Goal: Task Accomplishment & Management: Manage account settings

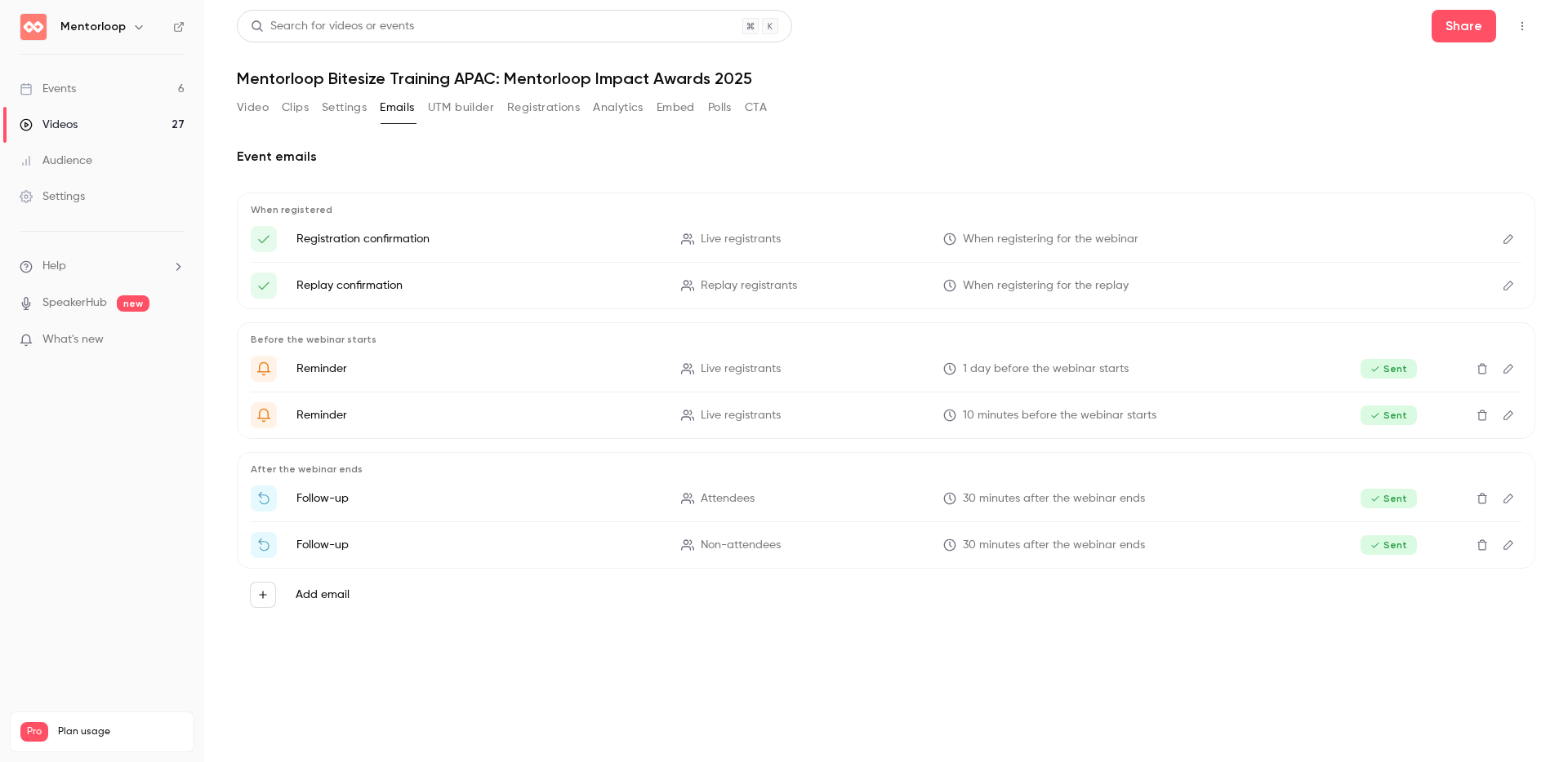
click at [137, 118] on link "Videos 27" at bounding box center [102, 125] width 204 height 36
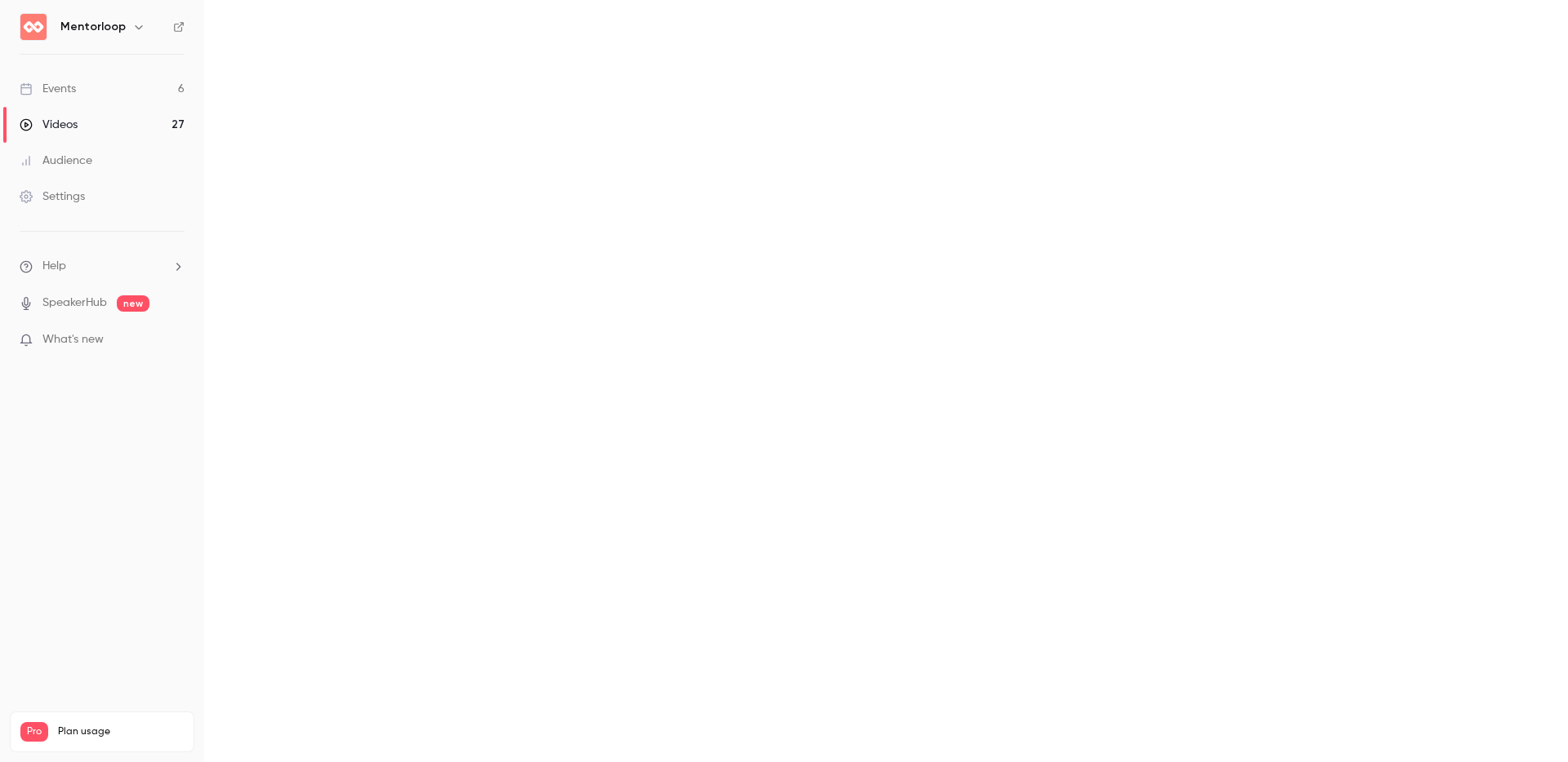
click at [152, 88] on link "Events 6" at bounding box center [102, 89] width 204 height 36
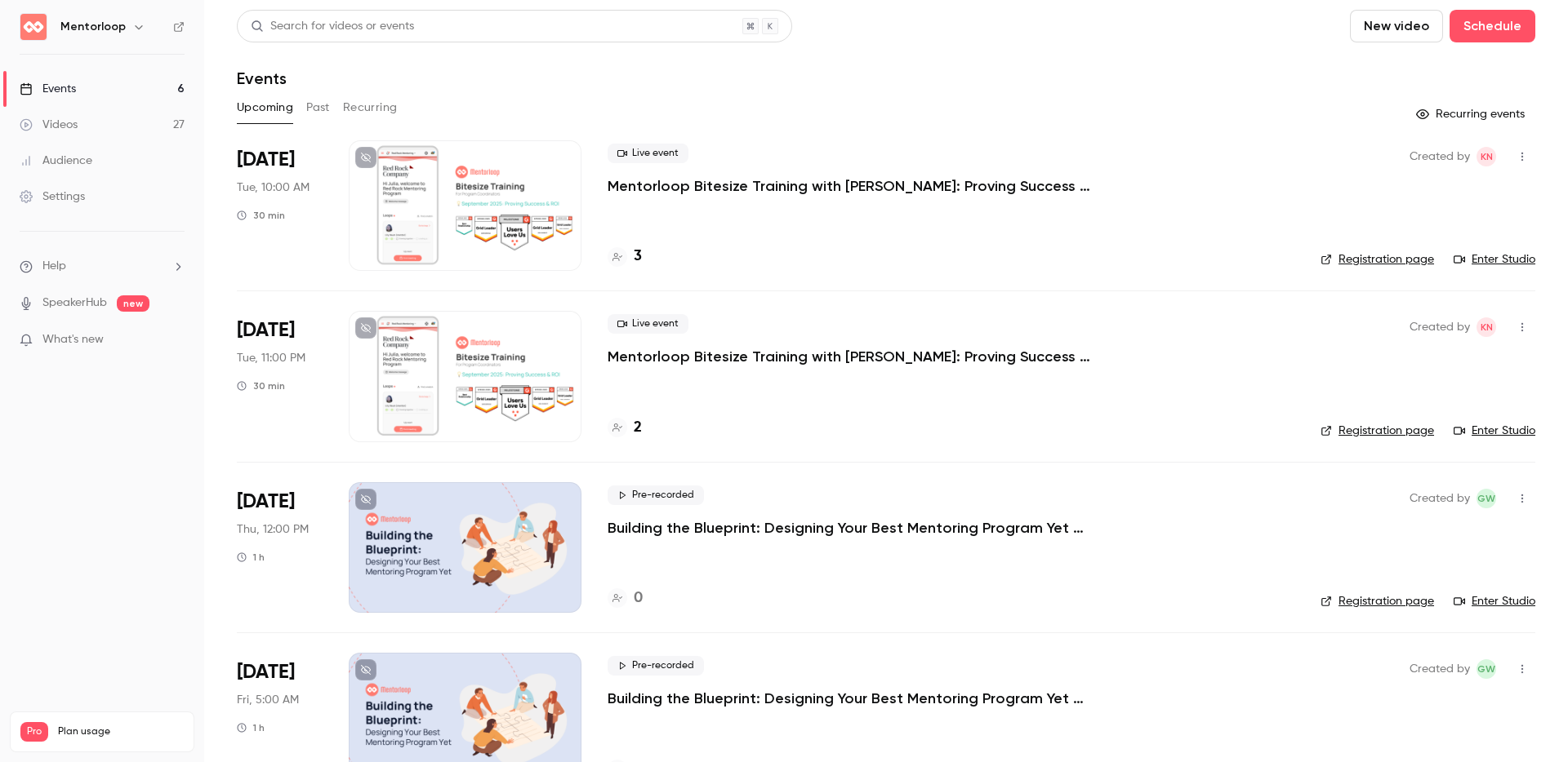
click at [736, 183] on p "Mentorloop Bitesize Training with [PERSON_NAME]: Proving Success & ROI" at bounding box center [852, 185] width 490 height 20
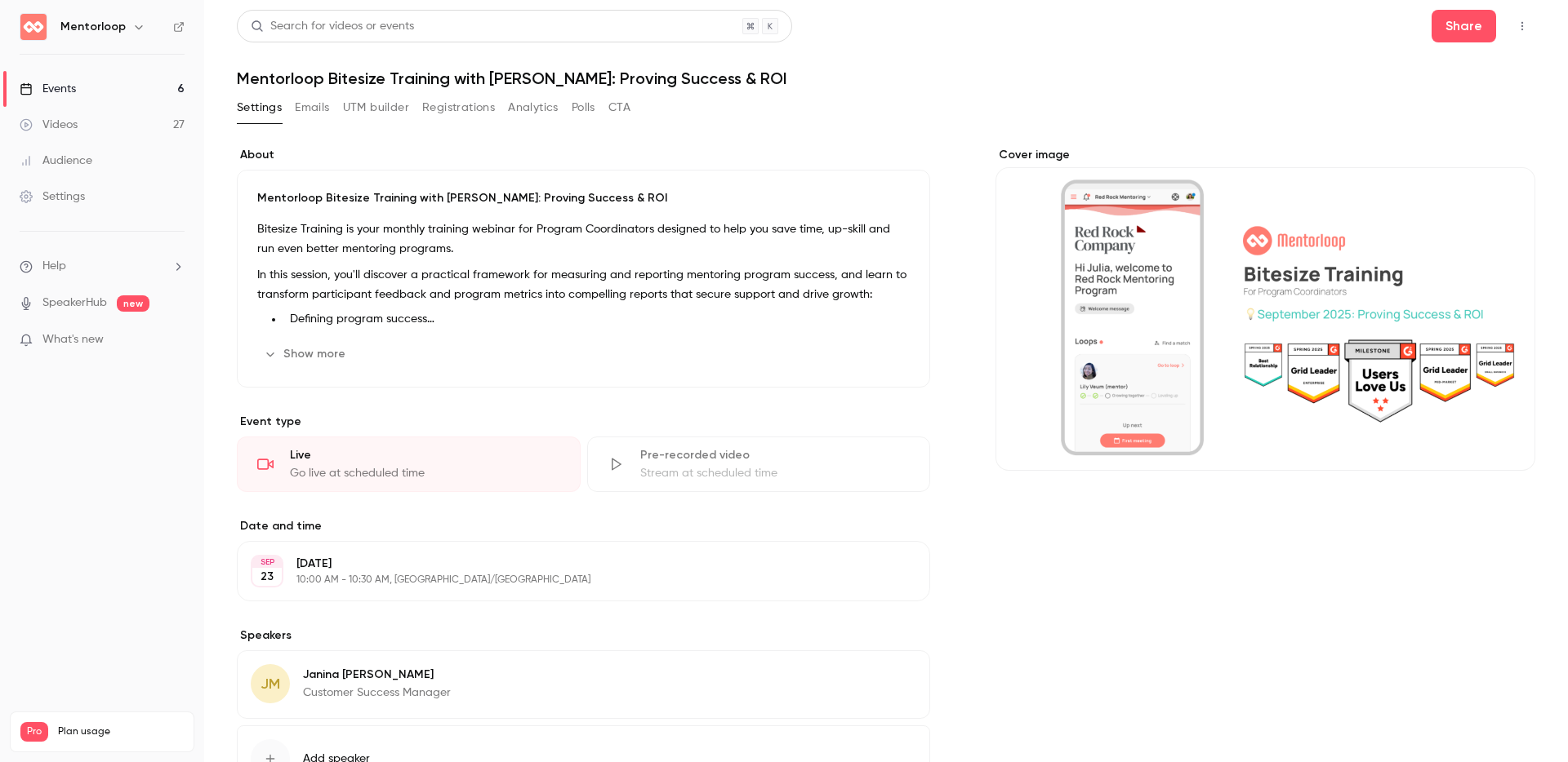
click at [579, 105] on button "Polls" at bounding box center [583, 108] width 23 height 26
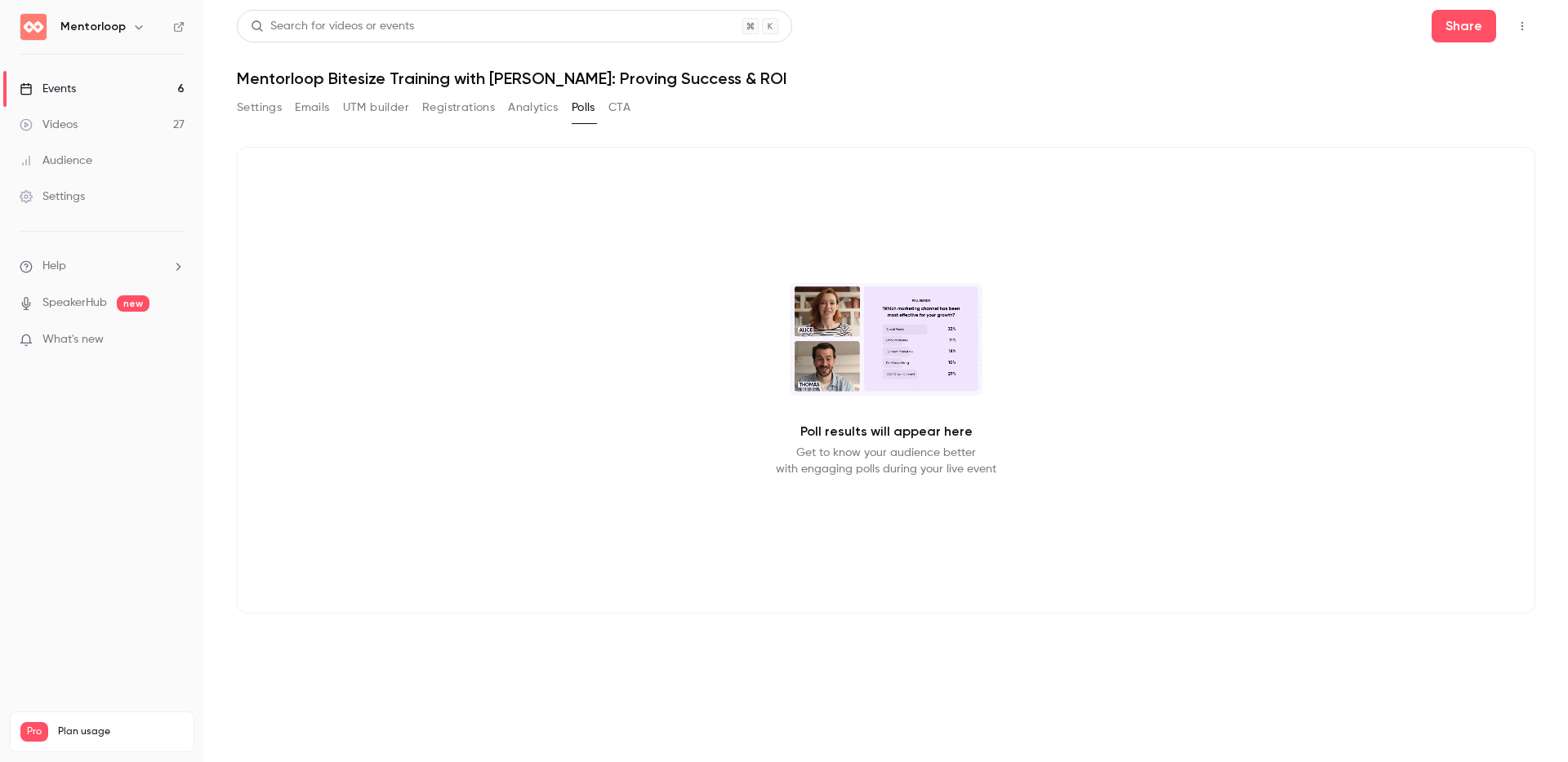
click at [269, 106] on button "Settings" at bounding box center [259, 108] width 45 height 26
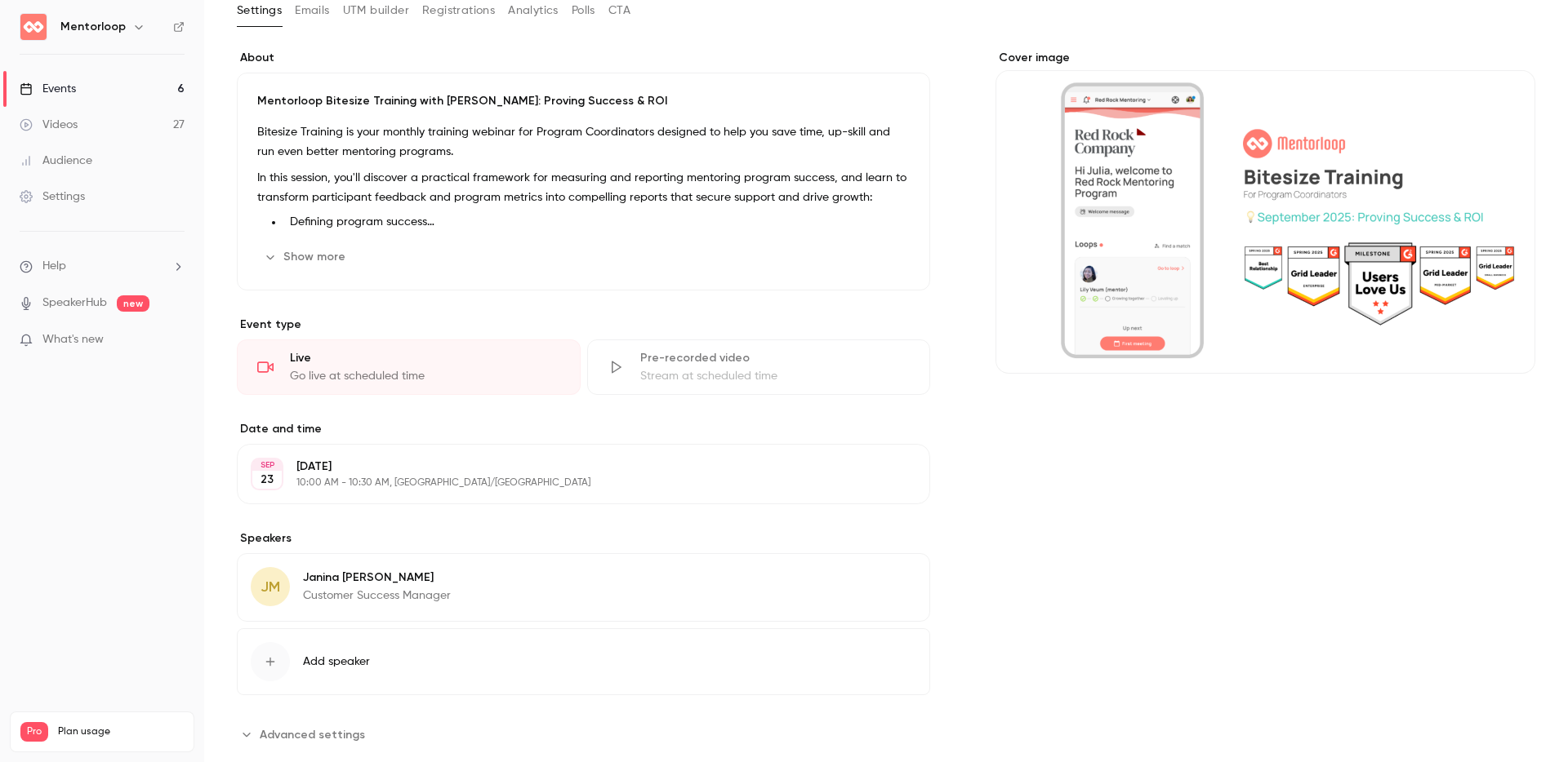
scroll to position [131, 0]
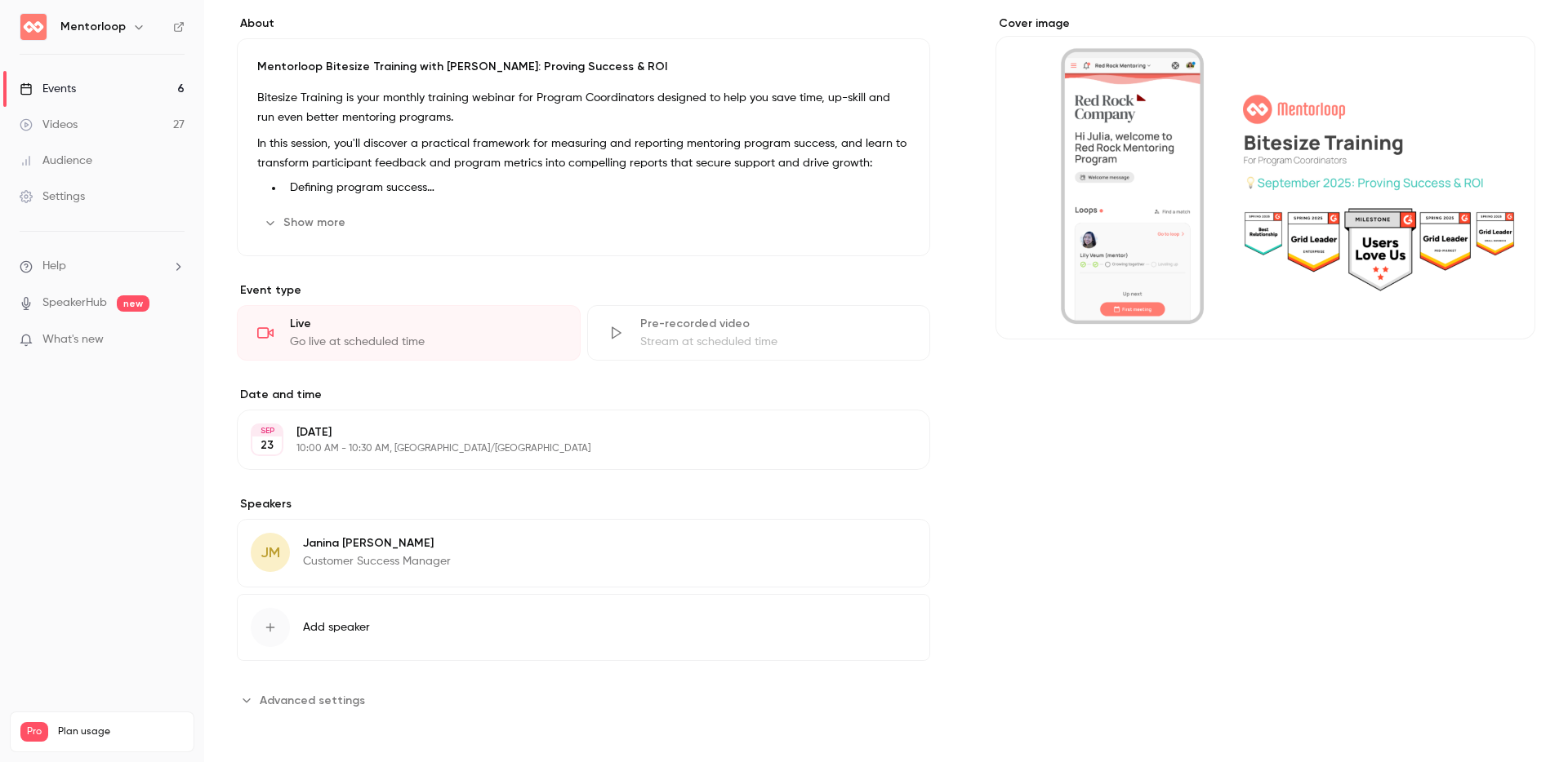
click at [319, 345] on div "Go live at scheduled time" at bounding box center [424, 342] width 271 height 16
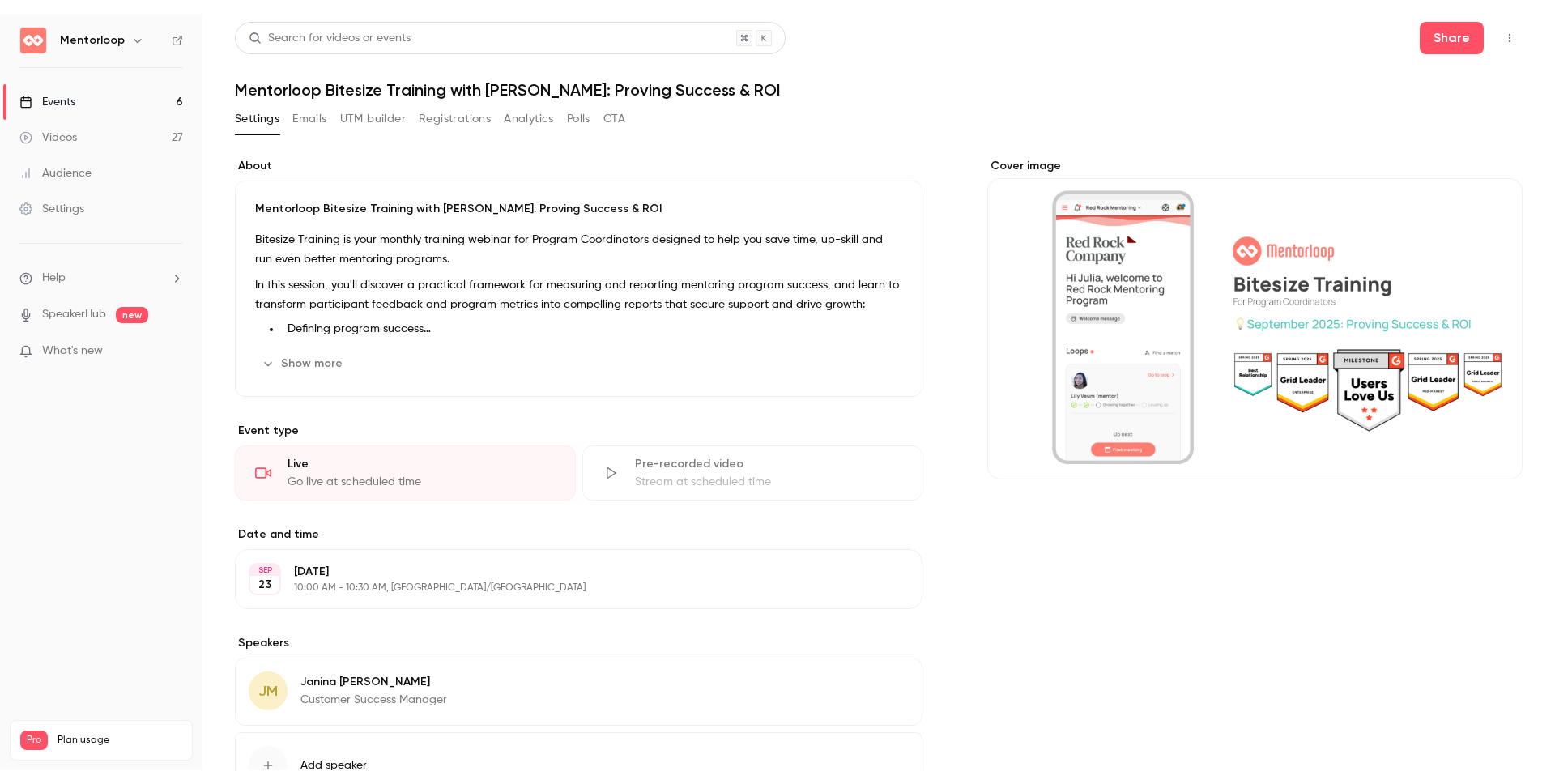
scroll to position [0, 0]
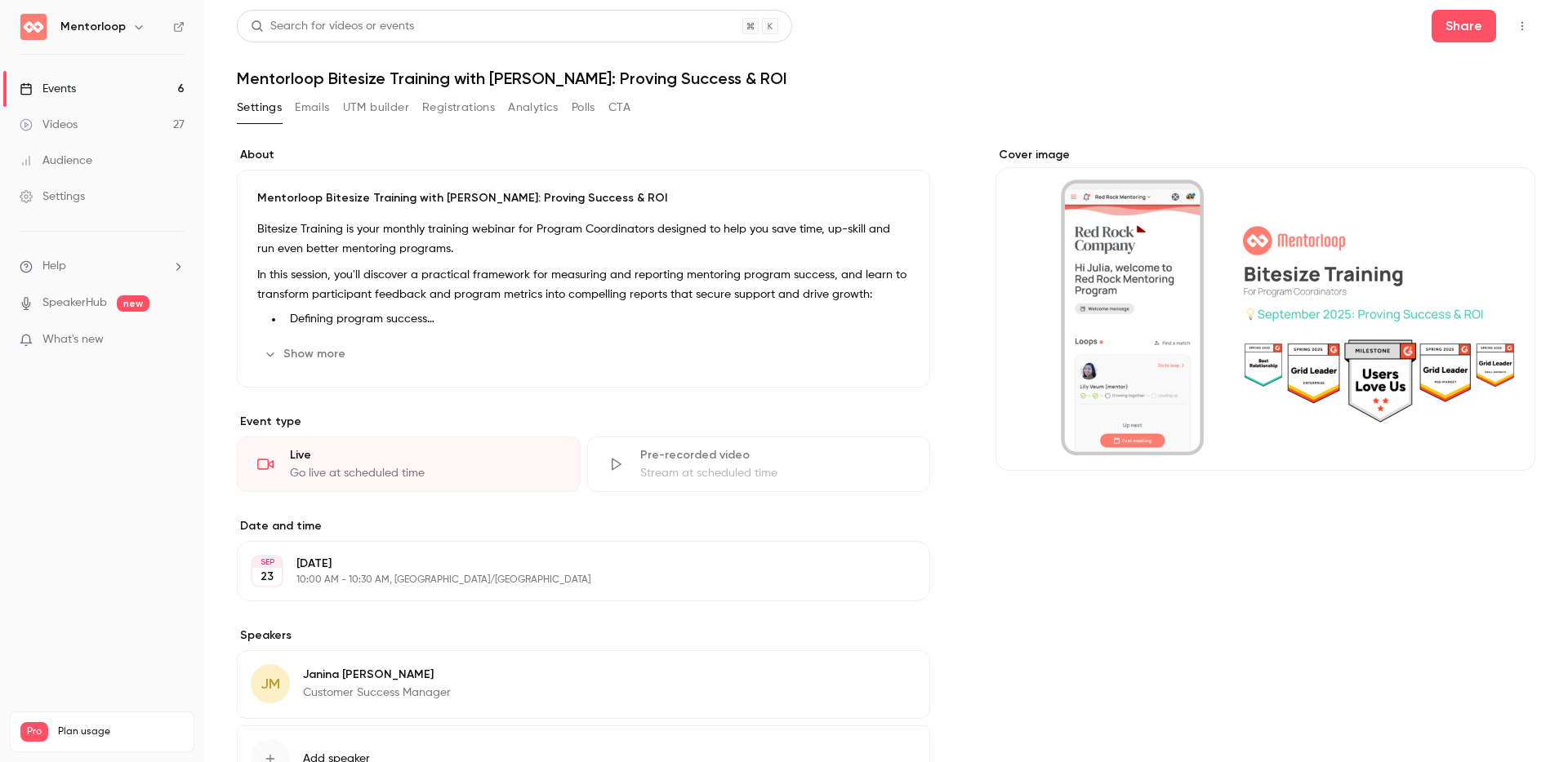
click at [1516, 21] on icon "button" at bounding box center [1522, 26] width 13 height 11
click at [1447, 119] on li "Enter Studio" at bounding box center [1433, 110] width 176 height 42
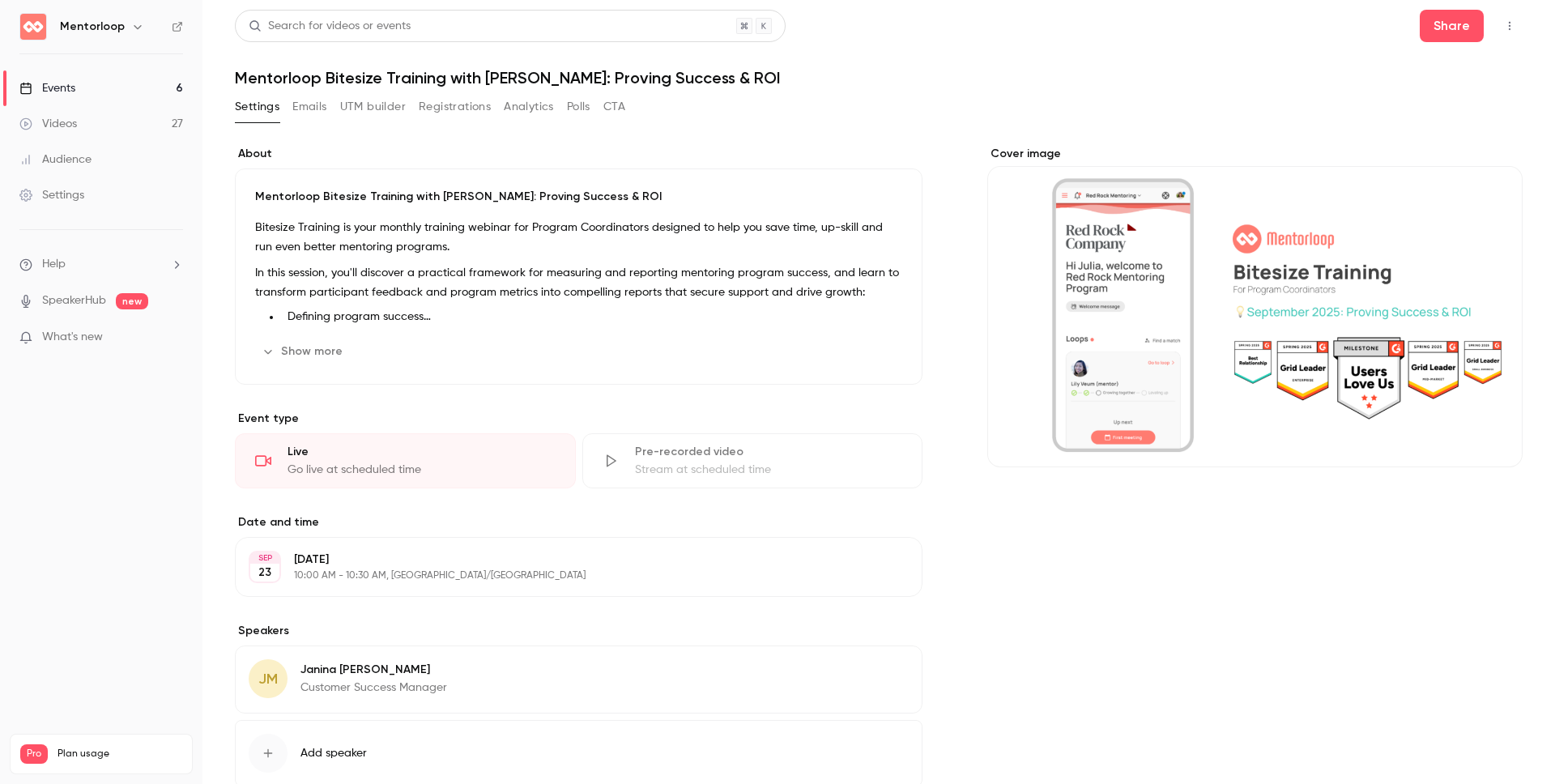
click at [616, 110] on button "CTA" at bounding box center [614, 107] width 22 height 26
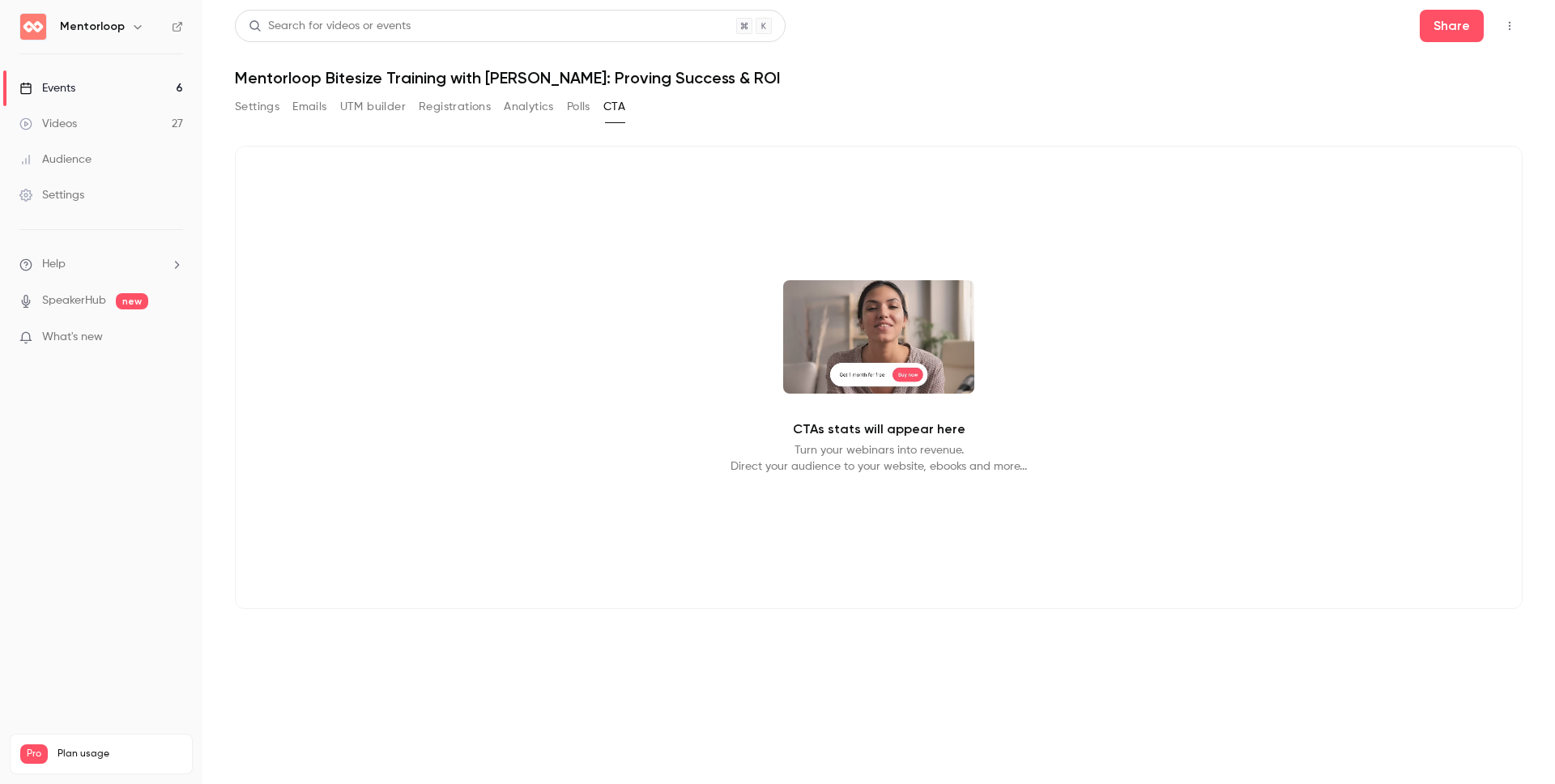
click at [570, 115] on button "Polls" at bounding box center [578, 107] width 23 height 26
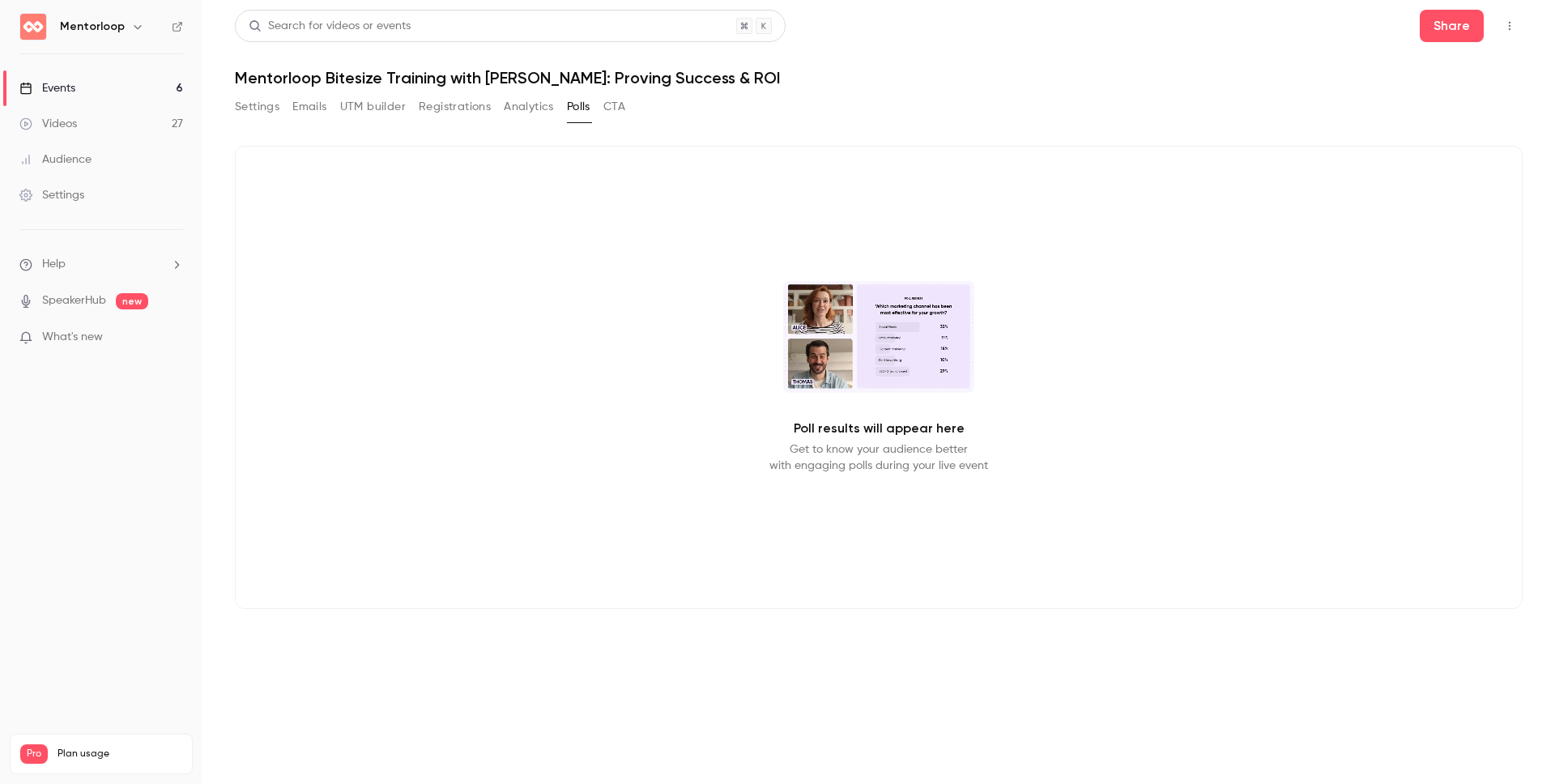
click at [382, 111] on button "UTM builder" at bounding box center [372, 107] width 66 height 26
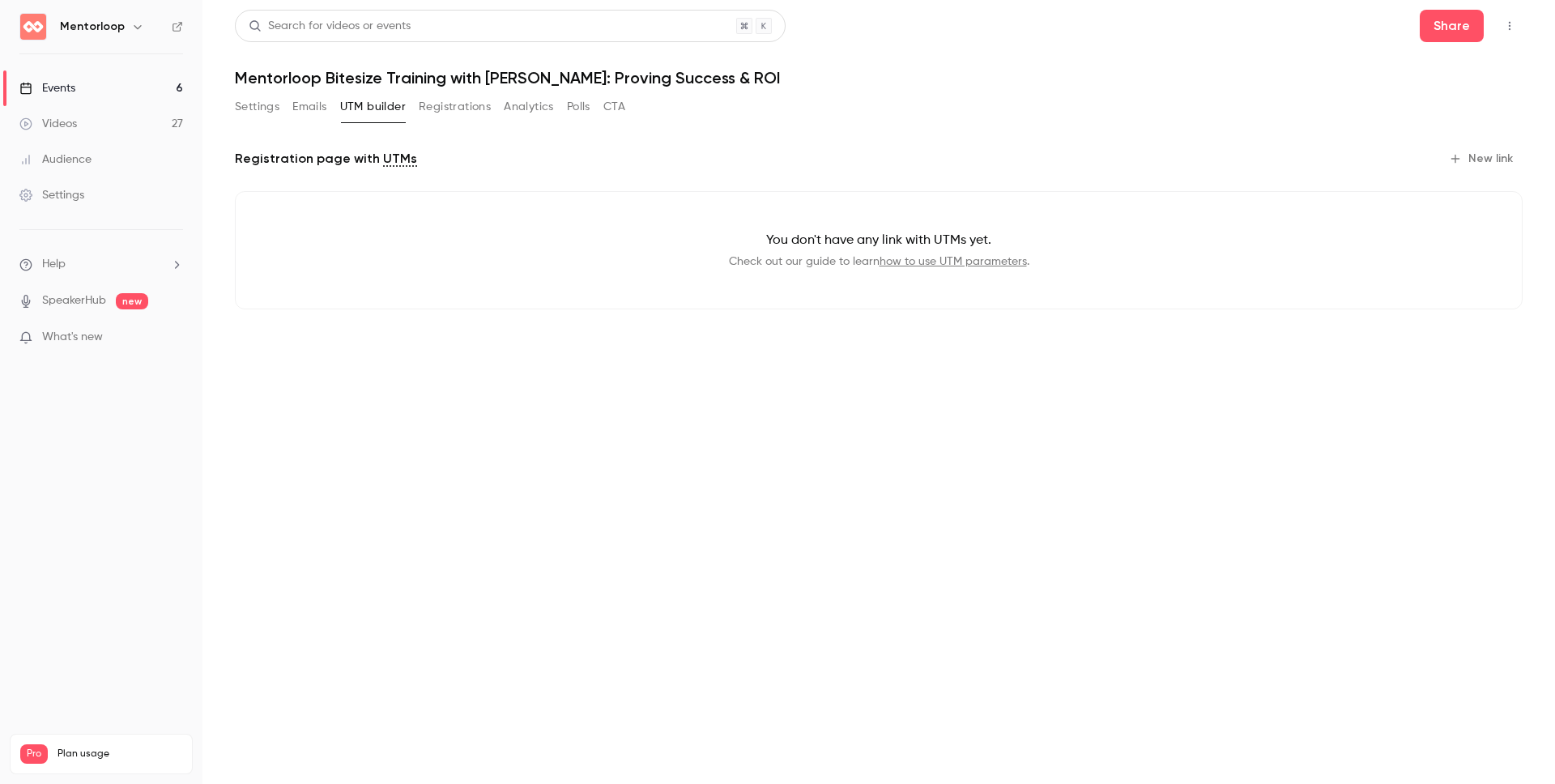
click at [309, 106] on button "Emails" at bounding box center [309, 107] width 34 height 26
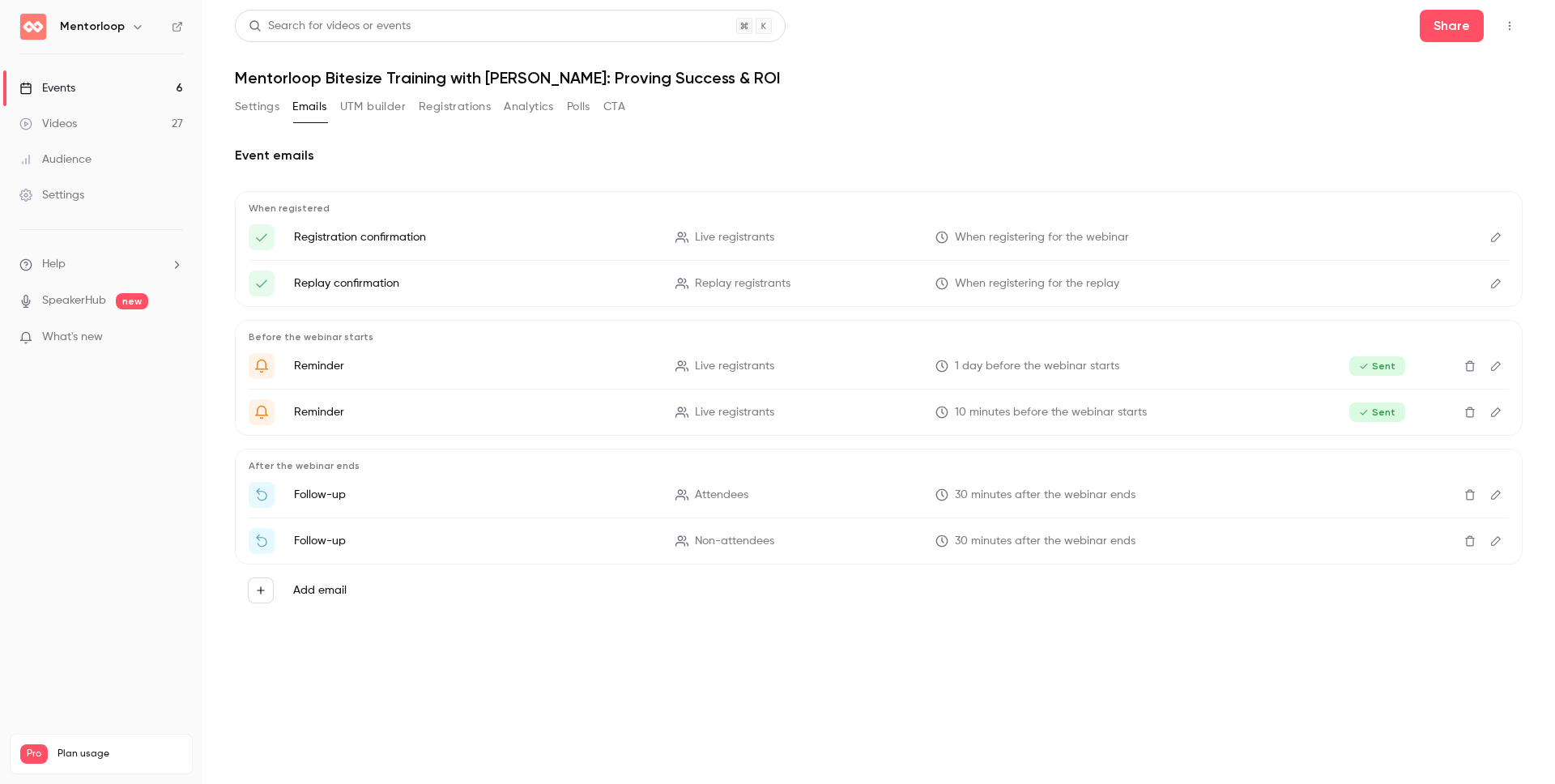
click at [1499, 498] on icon "Edit" at bounding box center [1496, 494] width 13 height 11
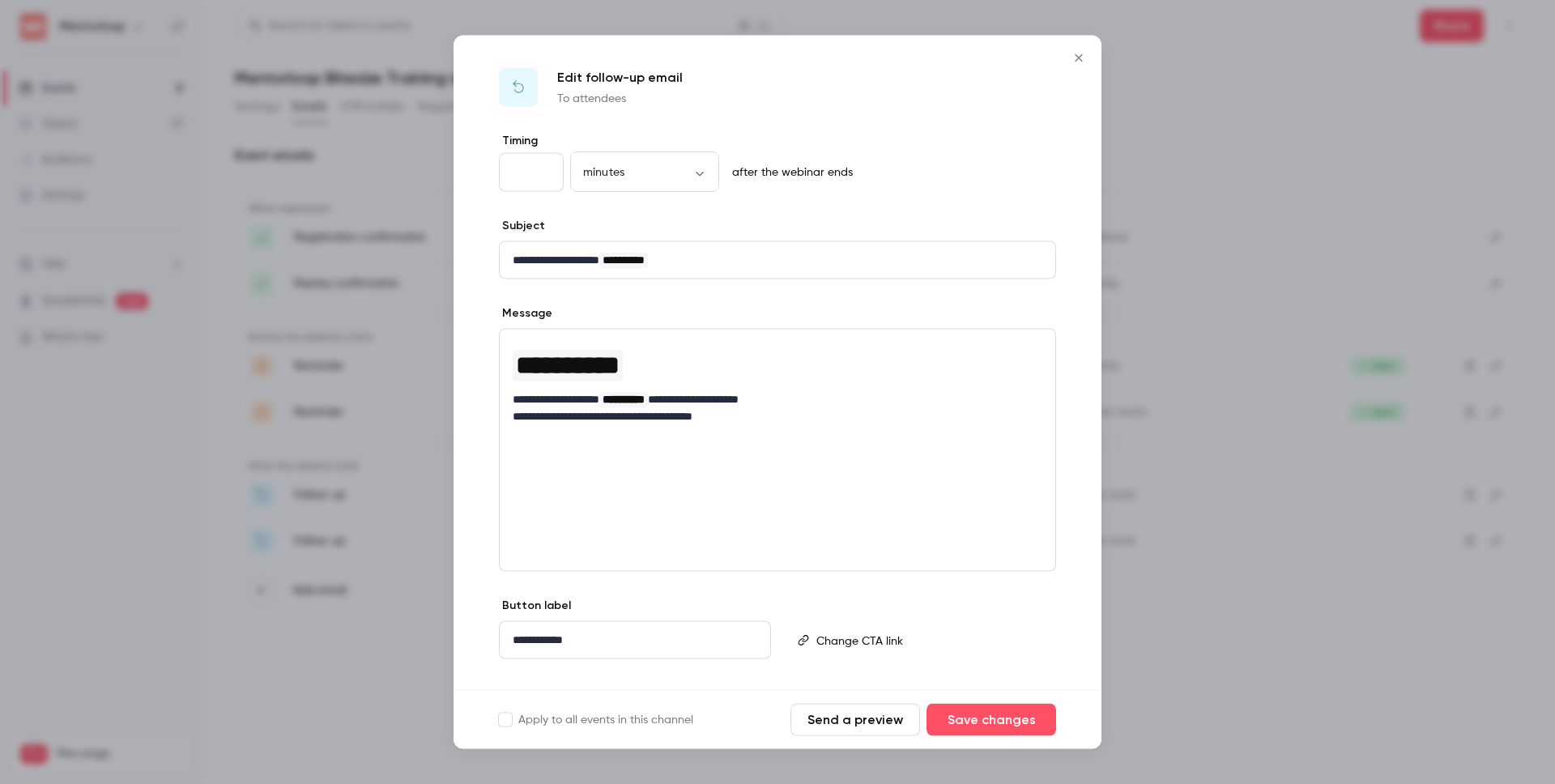
click at [1078, 62] on icon "Close" at bounding box center [1078, 59] width 20 height 13
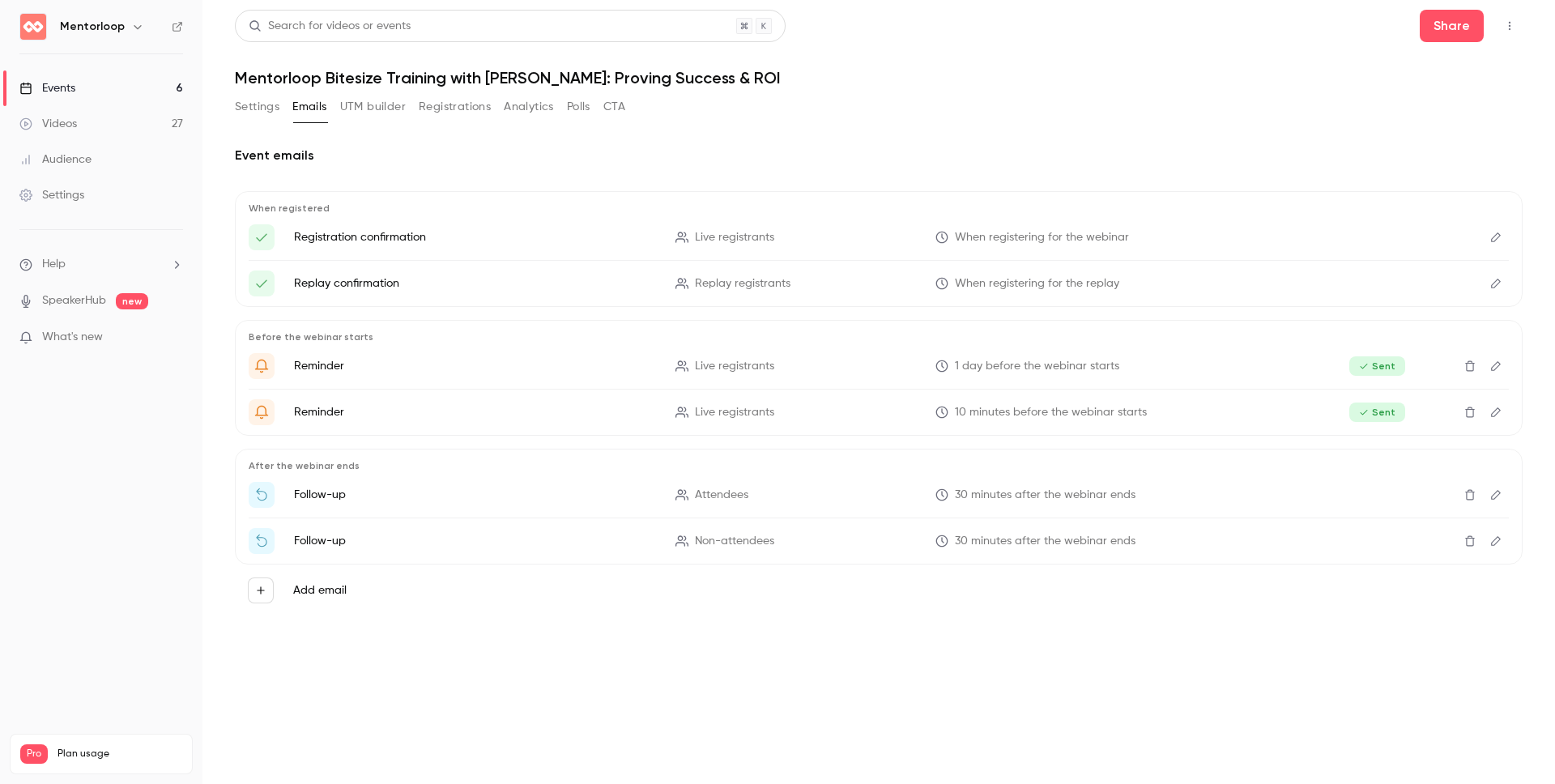
click at [1500, 492] on icon "Edit" at bounding box center [1496, 494] width 13 height 11
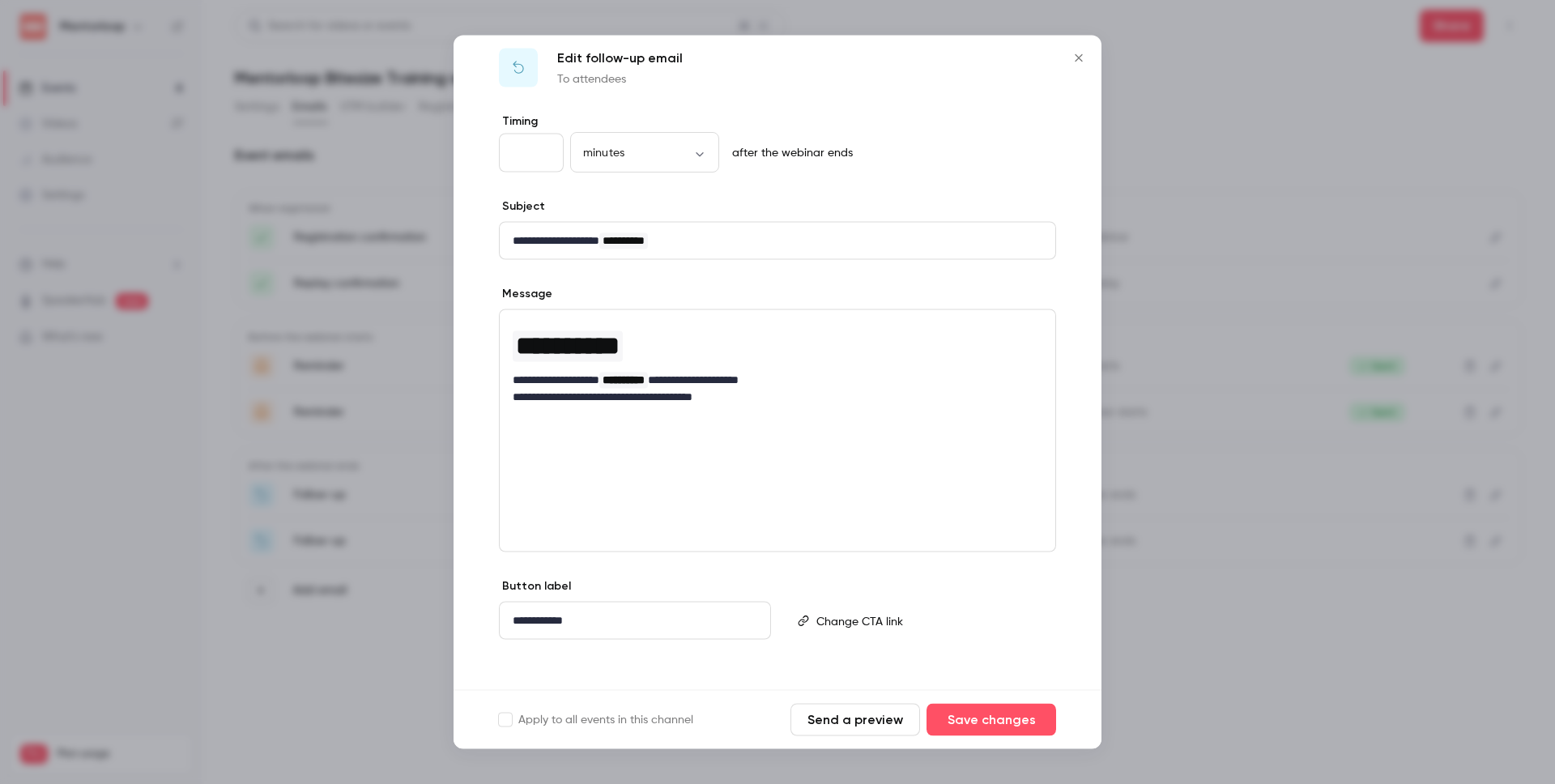
scroll to position [28, 0]
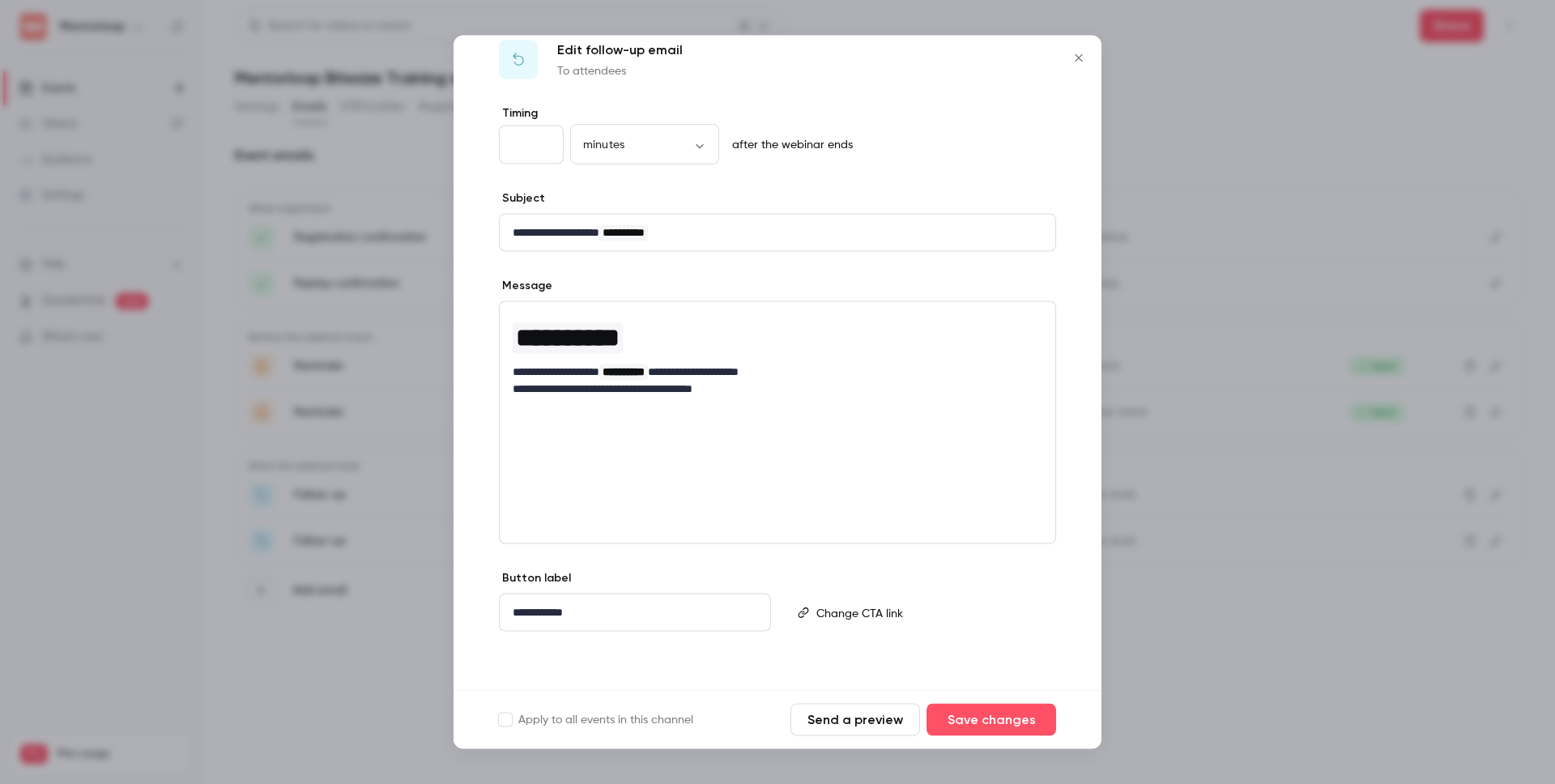
click at [674, 621] on div "**********" at bounding box center [634, 612] width 270 height 36
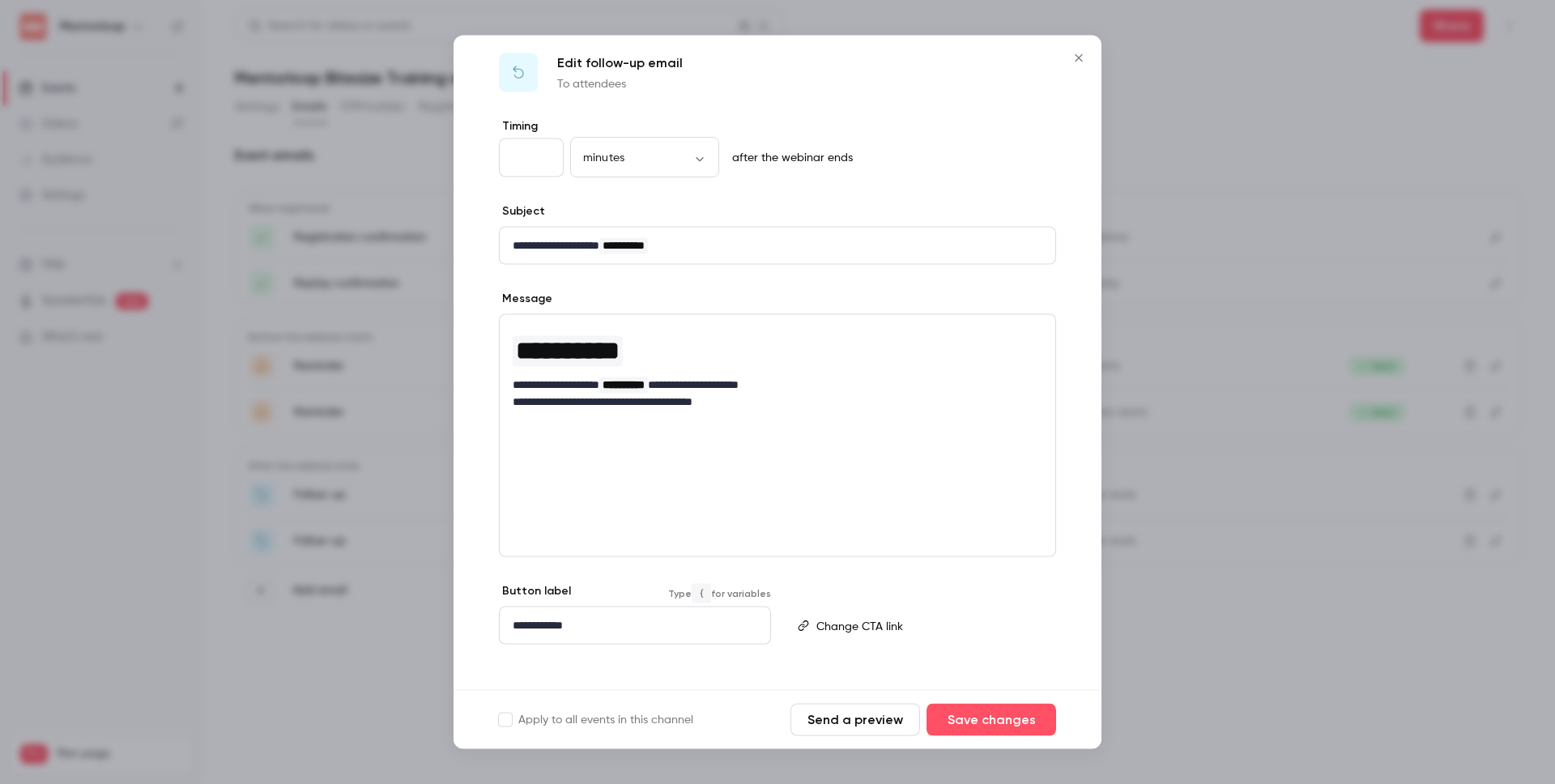
scroll to position [0, 0]
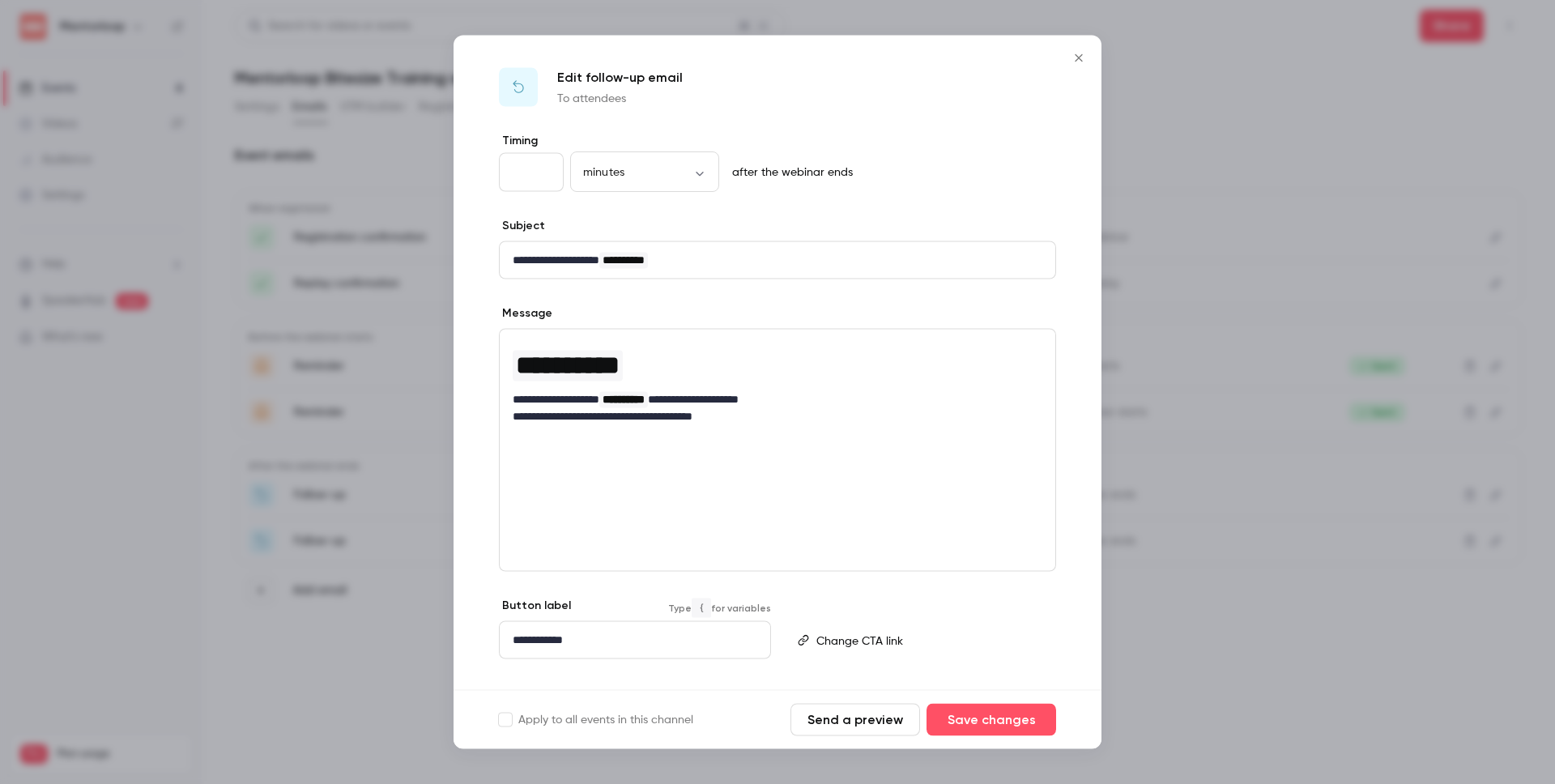
click at [1076, 61] on icon "Close" at bounding box center [1078, 59] width 20 height 13
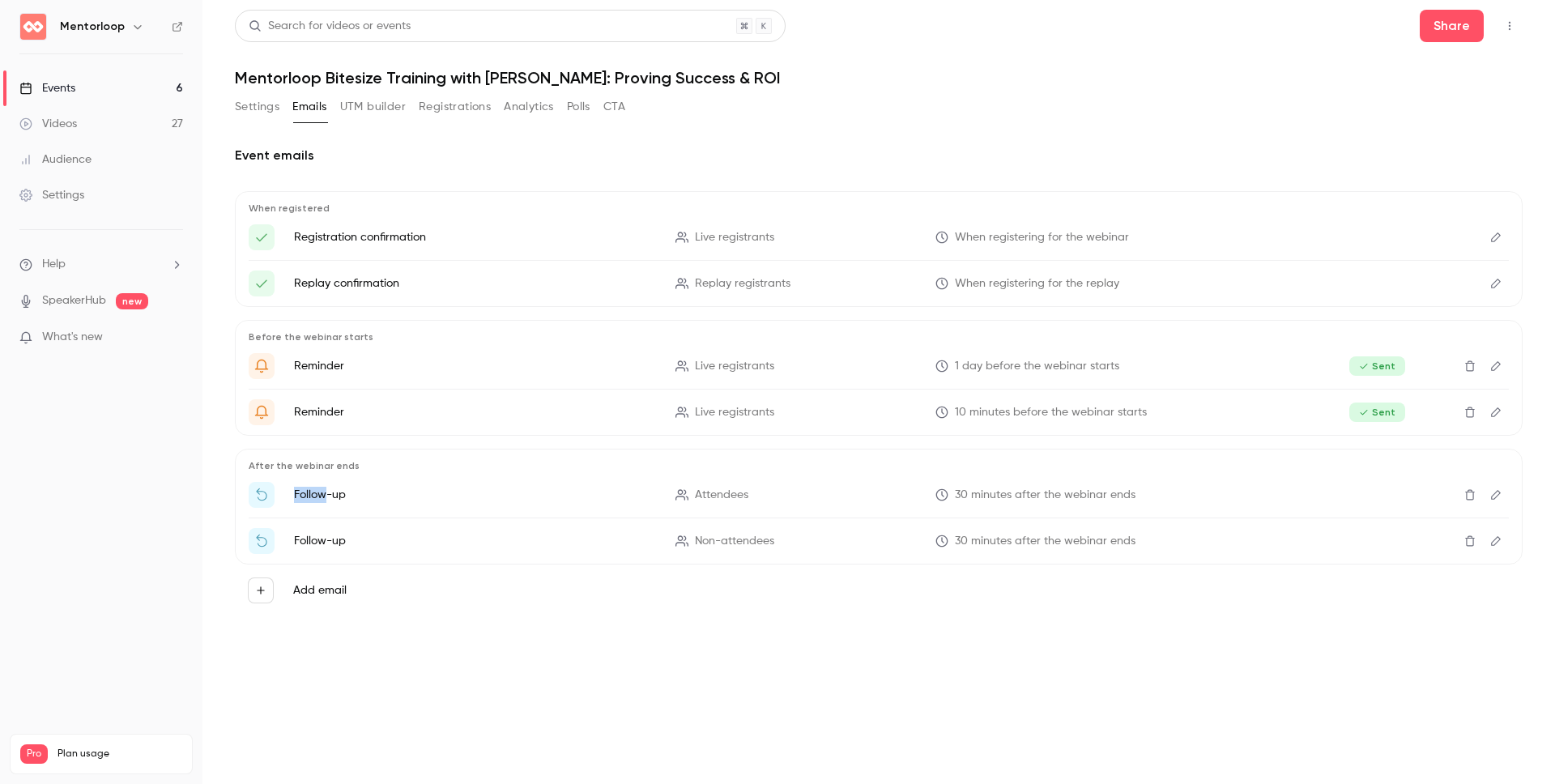
click at [1476, 494] on button "Delete" at bounding box center [1470, 495] width 26 height 26
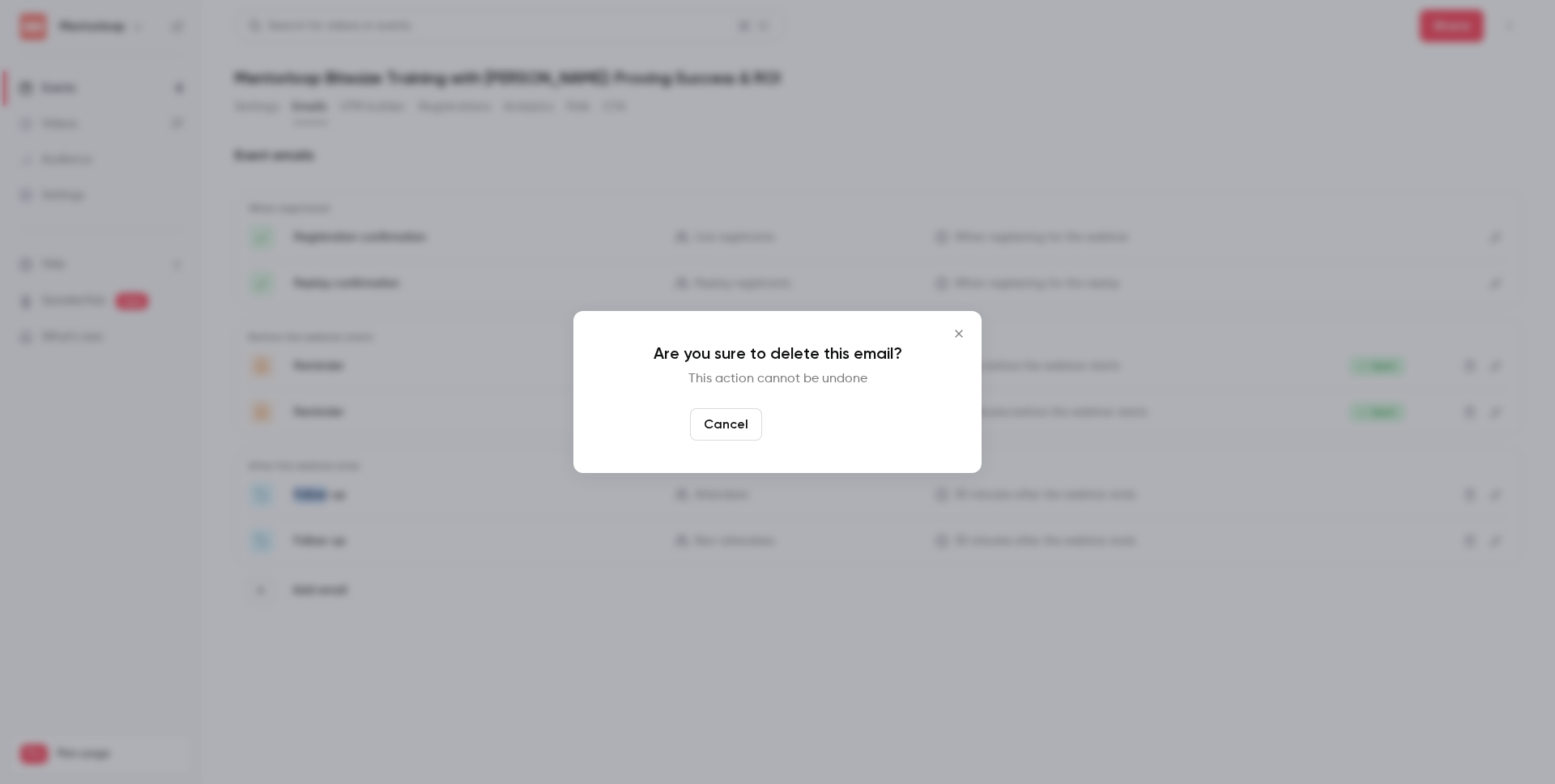
click at [807, 419] on button "Yes, delete" at bounding box center [817, 424] width 98 height 33
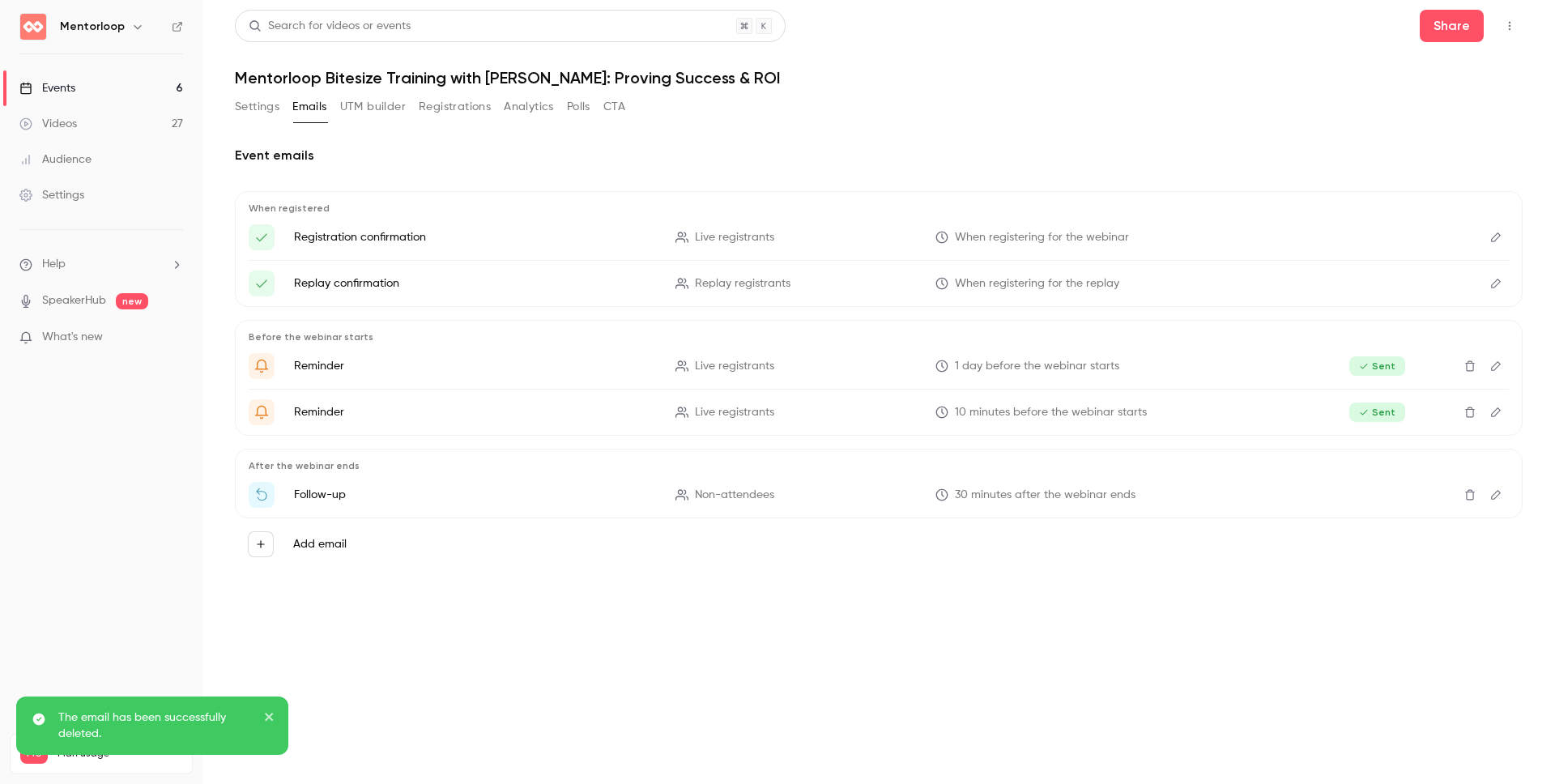
click at [1472, 491] on icon "Delete" at bounding box center [1470, 494] width 9 height 10
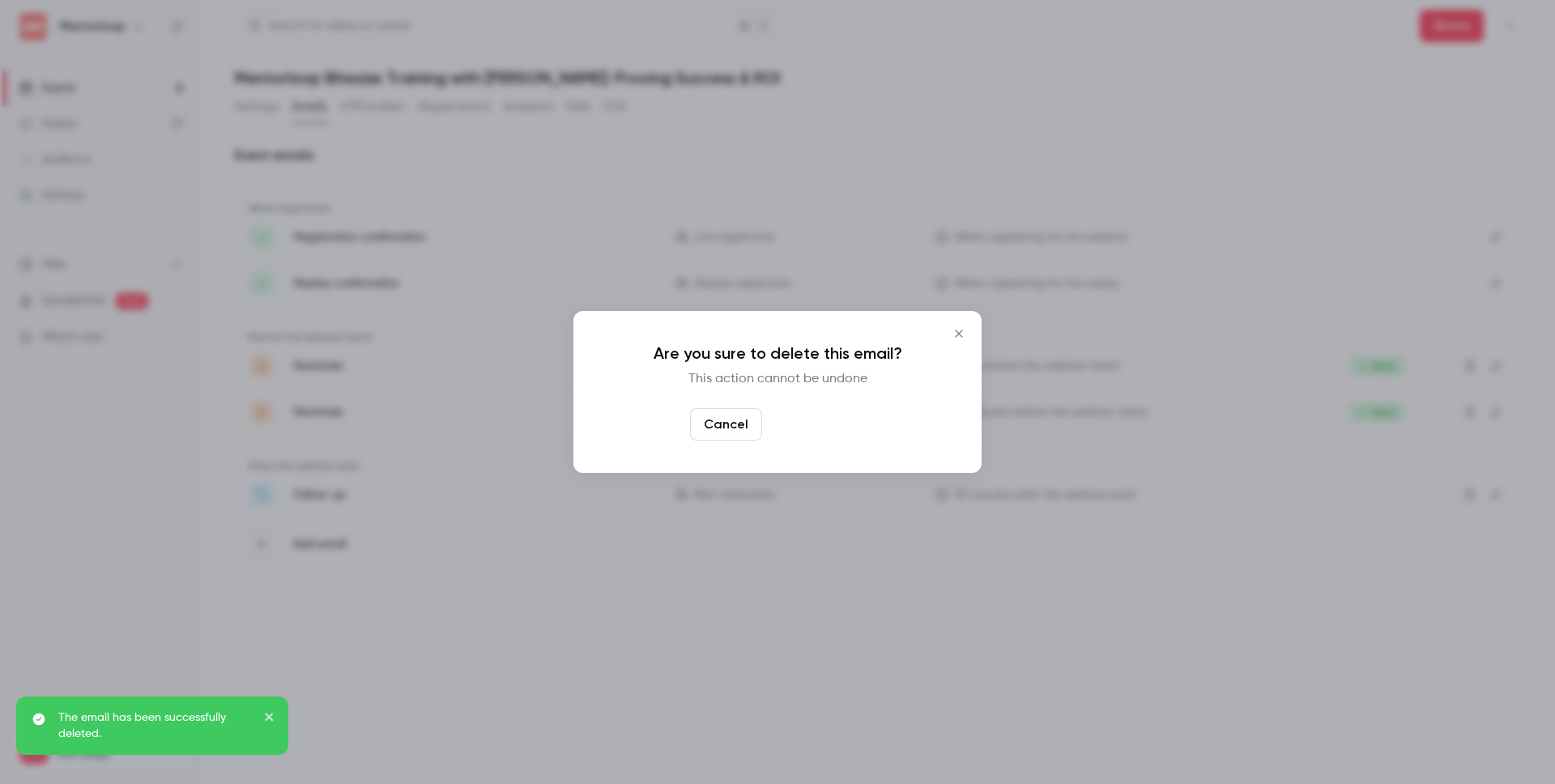
click at [831, 412] on button "Yes, delete" at bounding box center [817, 424] width 98 height 33
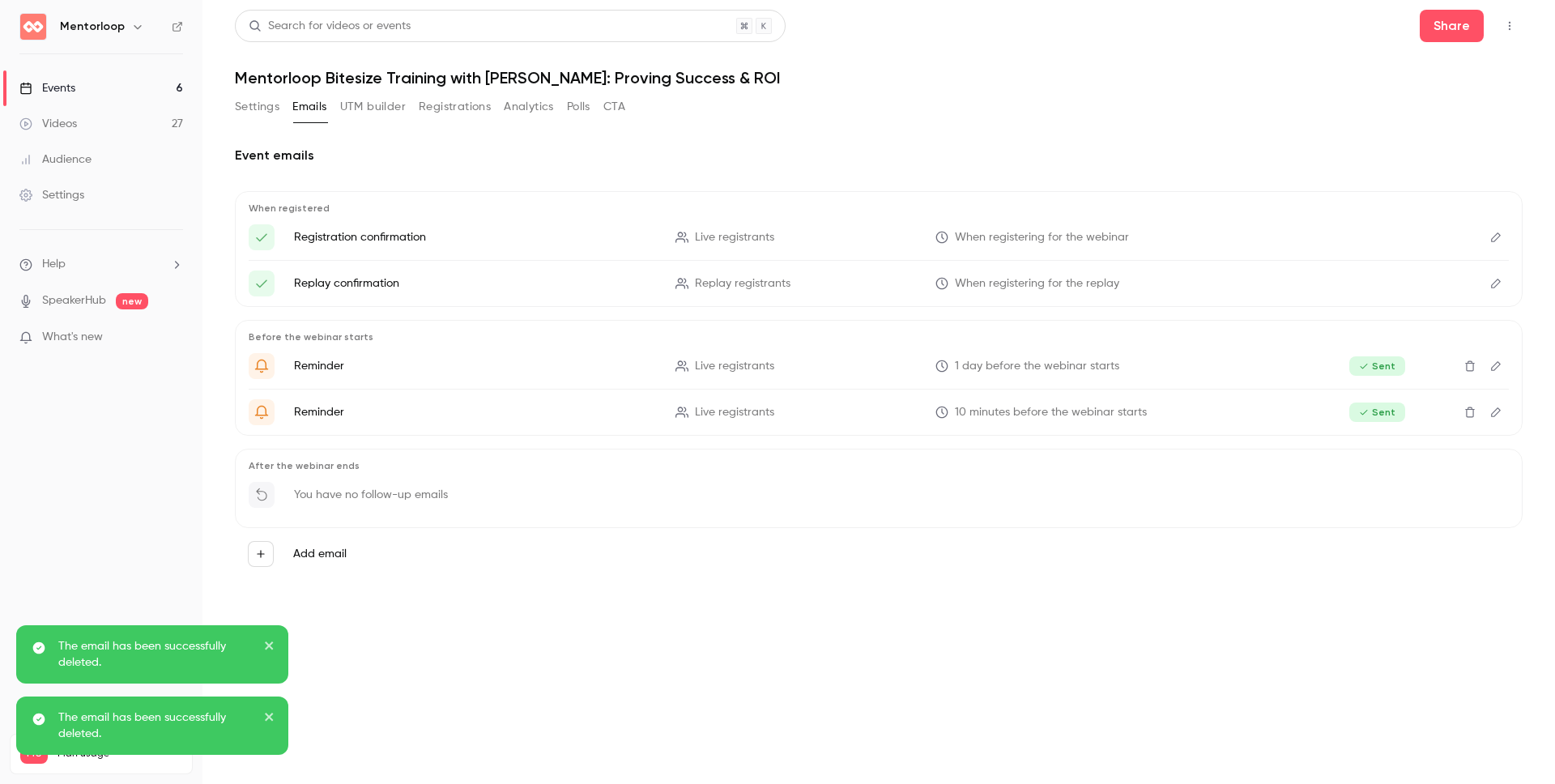
click at [630, 569] on div "Add email" at bounding box center [879, 554] width 1287 height 52
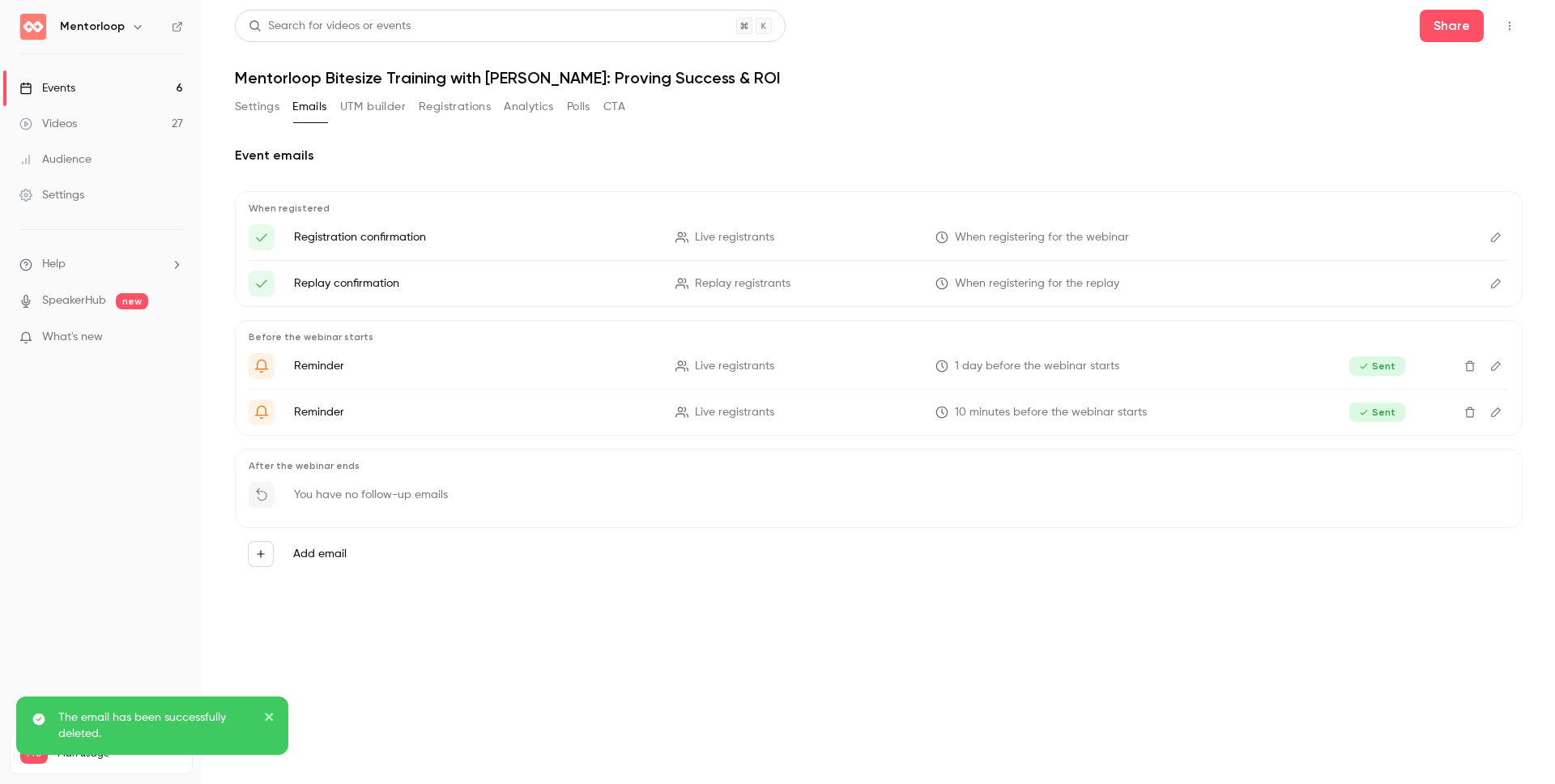
click at [243, 118] on button "Settings" at bounding box center [257, 107] width 45 height 26
